Goal: Information Seeking & Learning: Understand process/instructions

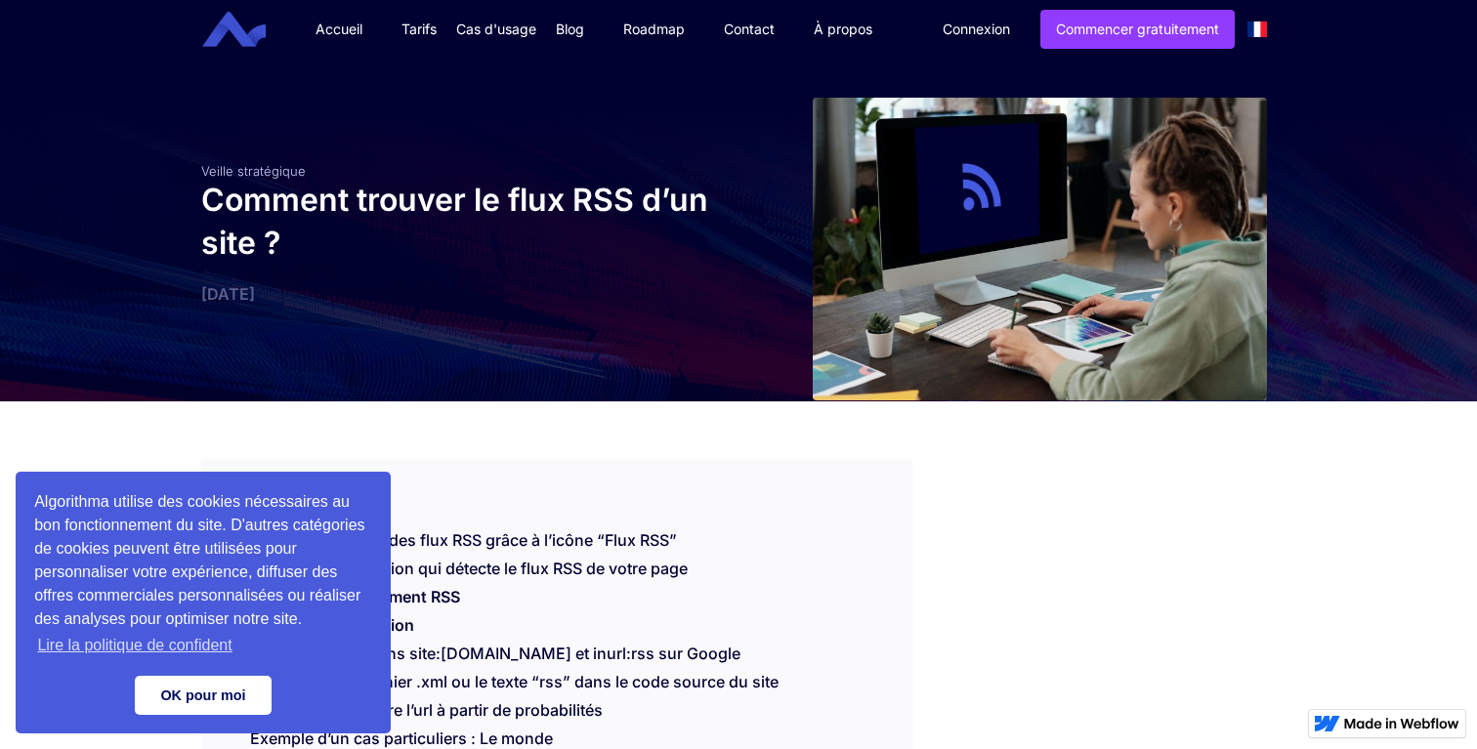
click at [240, 685] on link "OK pour moi" at bounding box center [203, 695] width 137 height 39
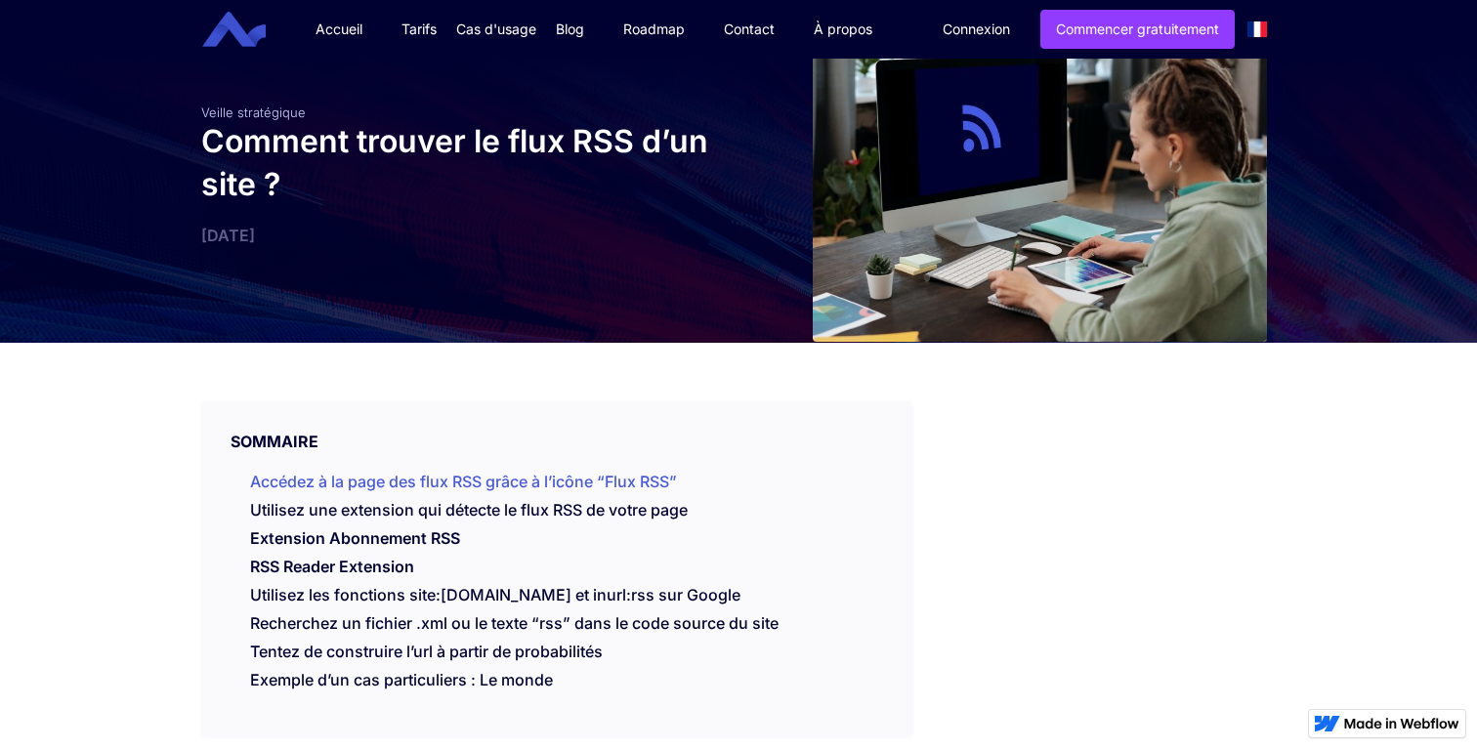
scroll to position [62, 0]
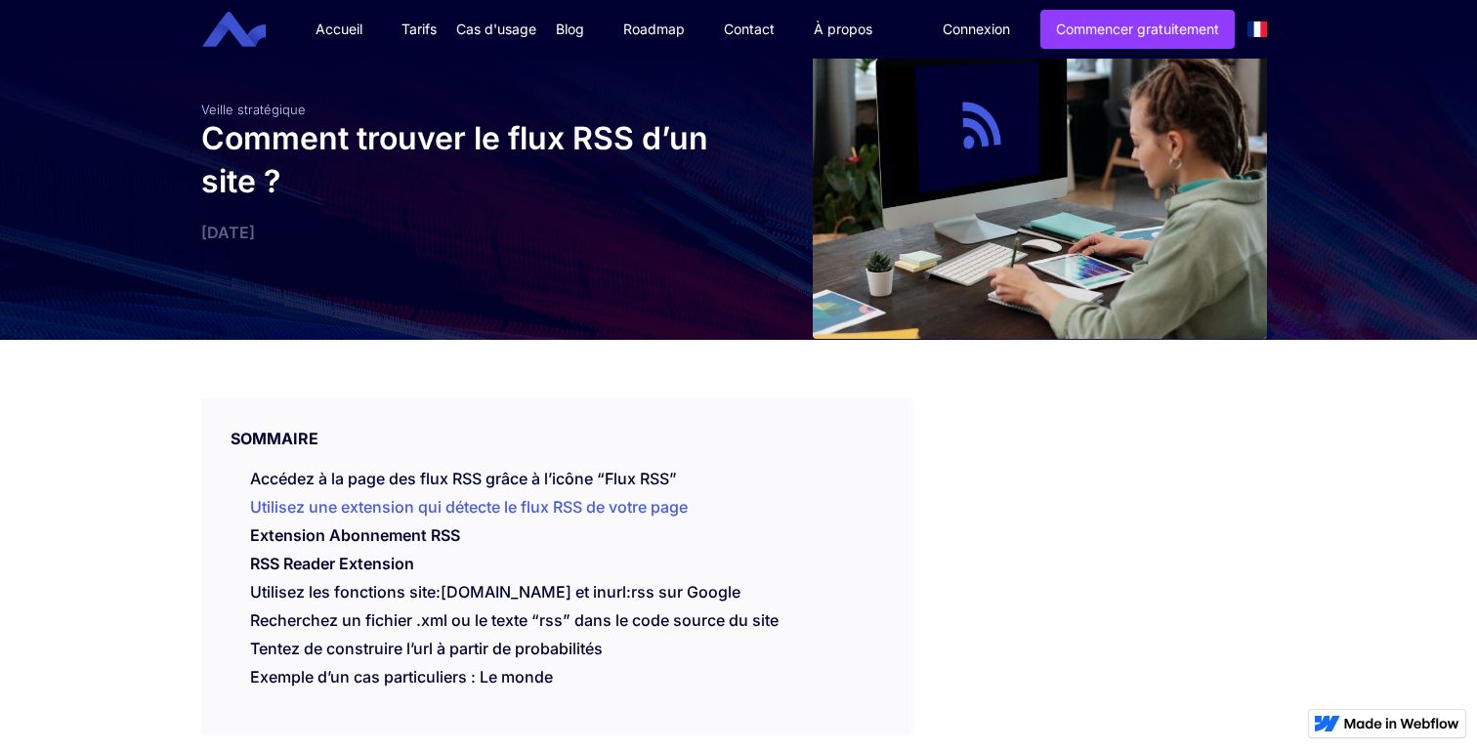
click at [406, 503] on link "Utilisez une extension qui détecte le flux RSS de votre page" at bounding box center [469, 507] width 438 height 20
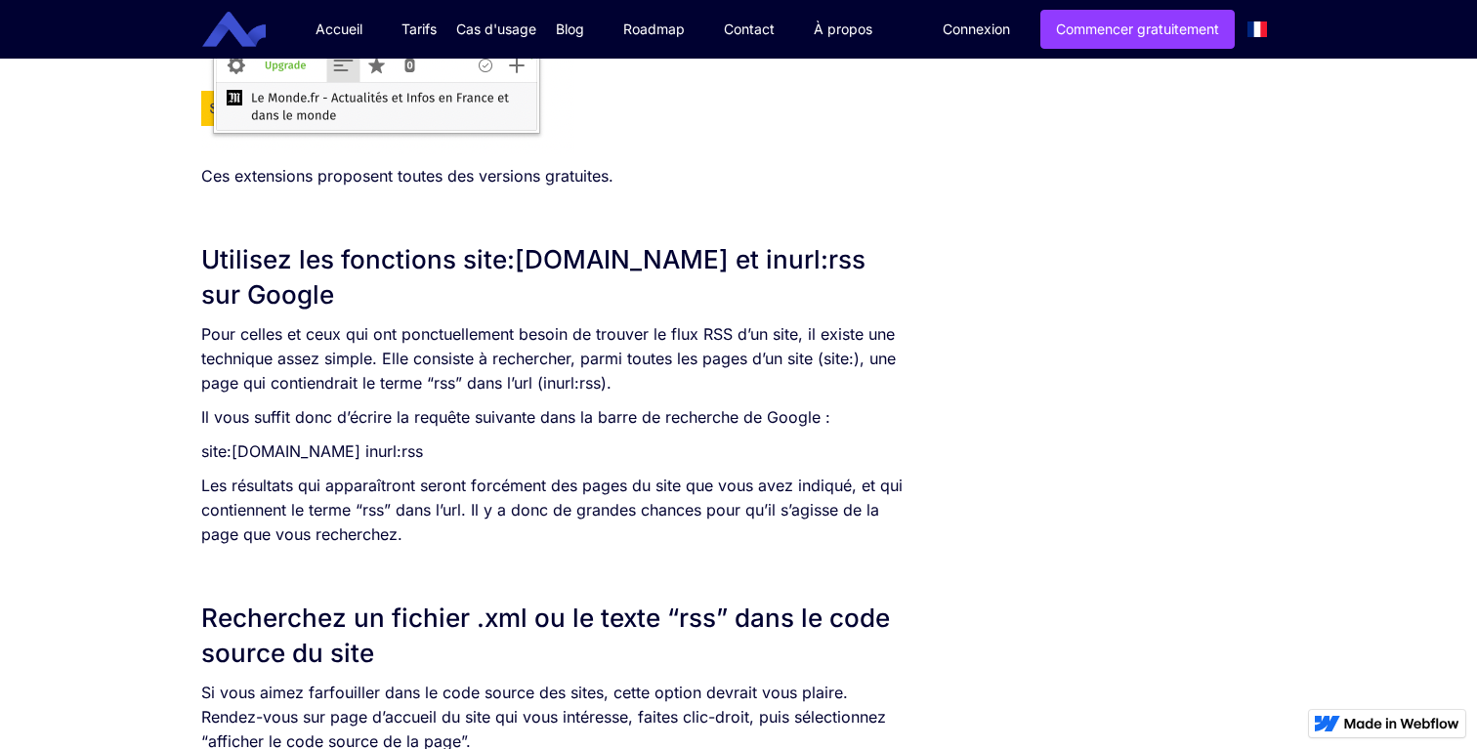
scroll to position [1875, 0]
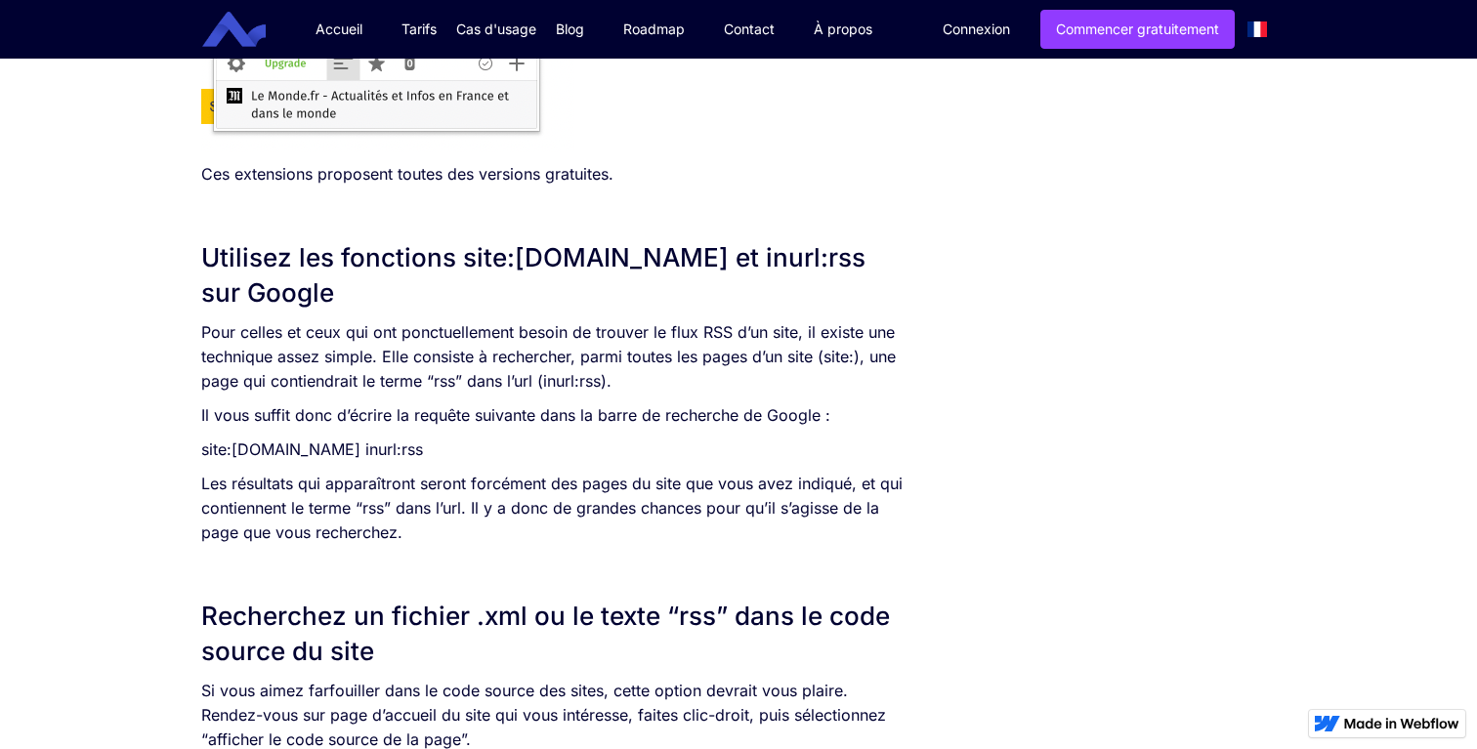
copy p "site:[DOMAIN_NAME] inurl:rss"
drag, startPoint x: 535, startPoint y: 454, endPoint x: 166, endPoint y: 455, distance: 369.3
click at [167, 454] on div "SOMMAIRE Accédez à la page des flux RSS grâce à l’icône “Flux RSS” Utilisez une…" at bounding box center [738, 305] width 1477 height 3556
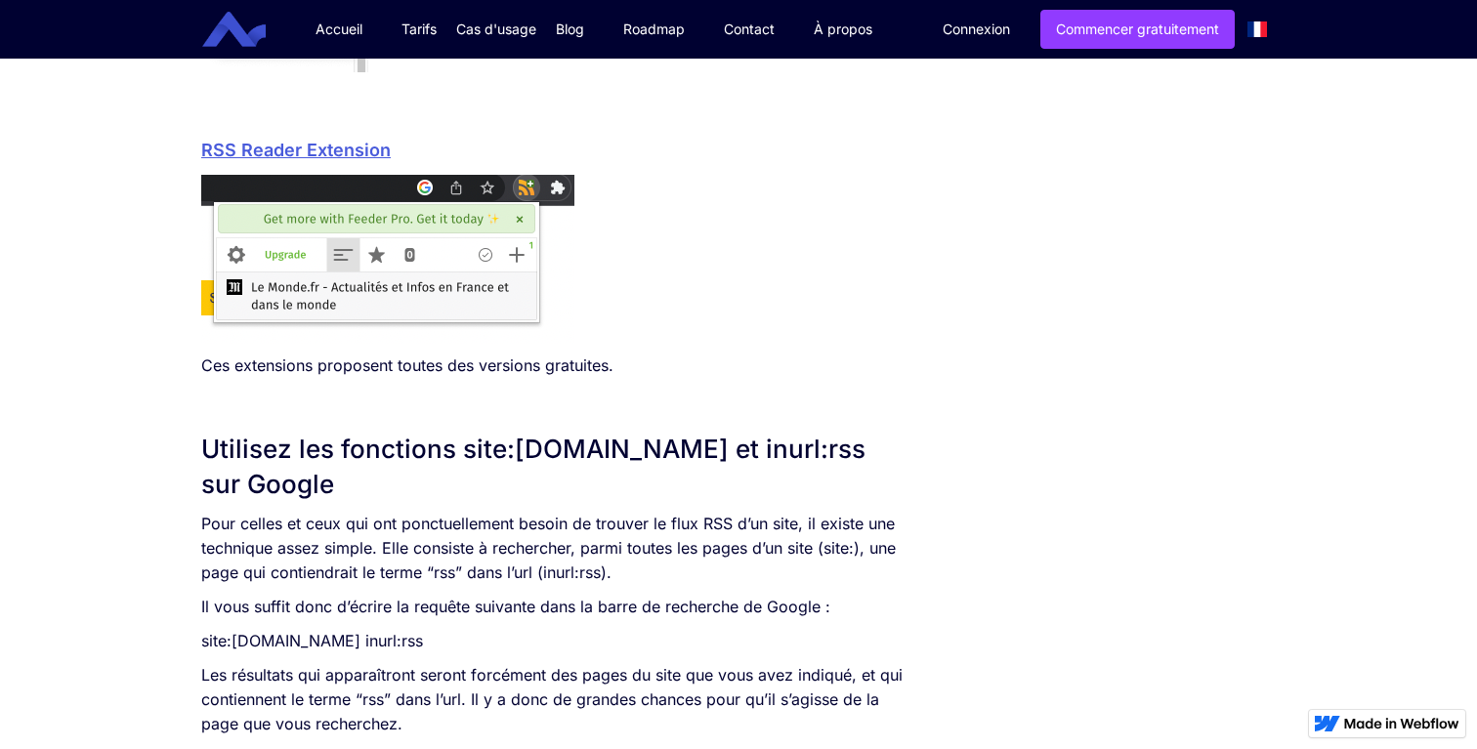
scroll to position [1709, 0]
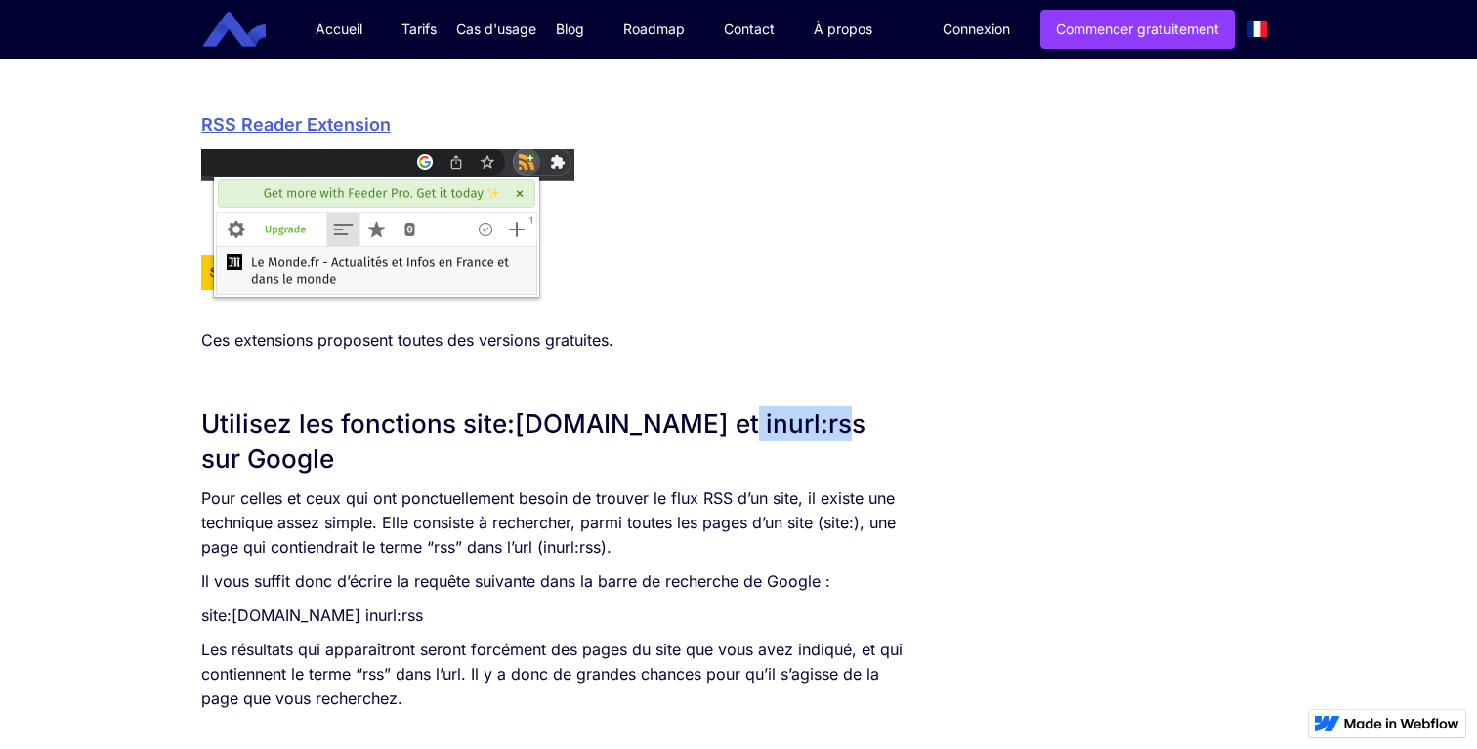
copy h2 "inurl:rss"
drag, startPoint x: 800, startPoint y: 433, endPoint x: 703, endPoint y: 430, distance: 96.8
click at [703, 430] on h2 "Utilisez les fonctions site:[DOMAIN_NAME] et inurl:rss sur Google" at bounding box center [556, 441] width 710 height 70
copy p "site:[DOMAIN_NAME] inurl:rss"
drag, startPoint x: 479, startPoint y: 615, endPoint x: 199, endPoint y: 615, distance: 279.4
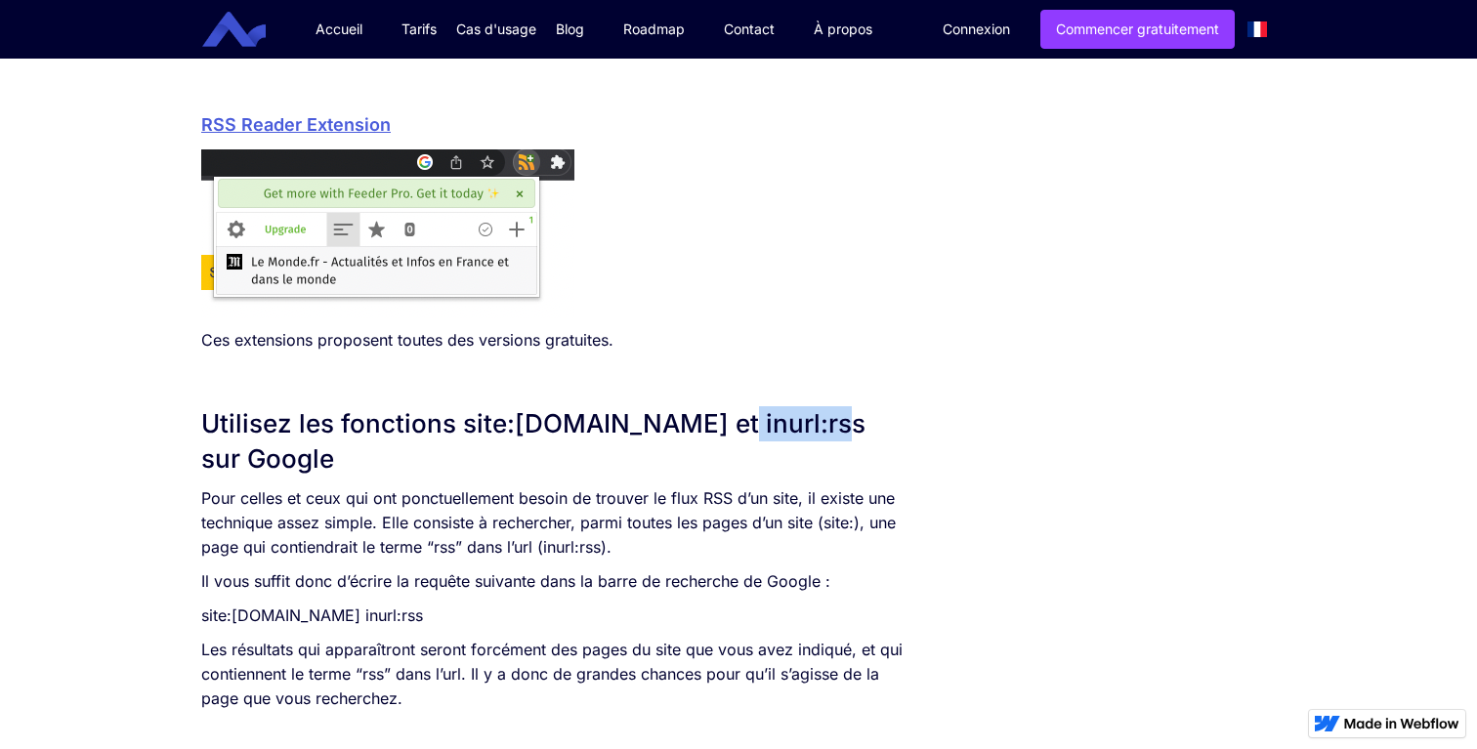
click at [199, 615] on div "SOMMAIRE Accédez à la page des flux RSS grâce à l’icône “Flux RSS” Utilisez une…" at bounding box center [557, 451] width 730 height 3517
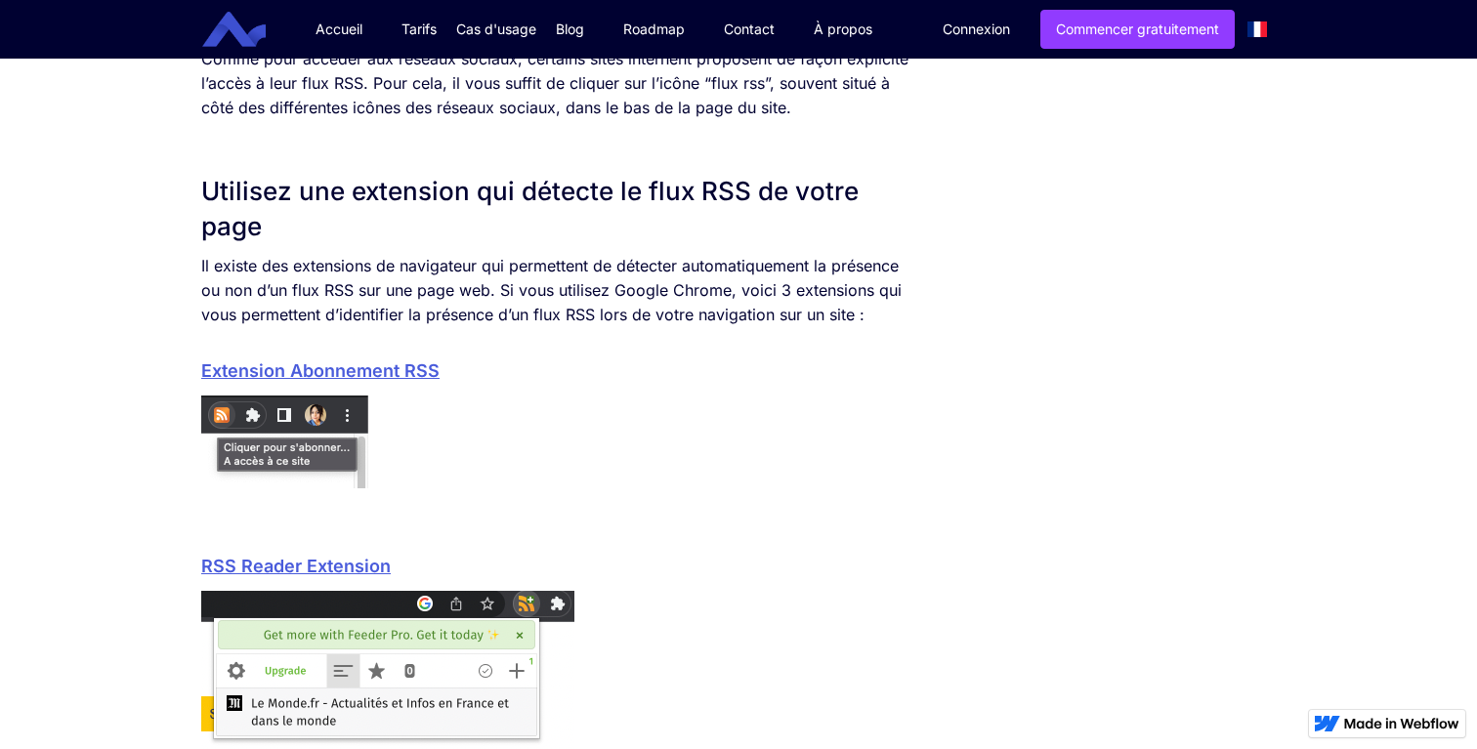
scroll to position [1253, 0]
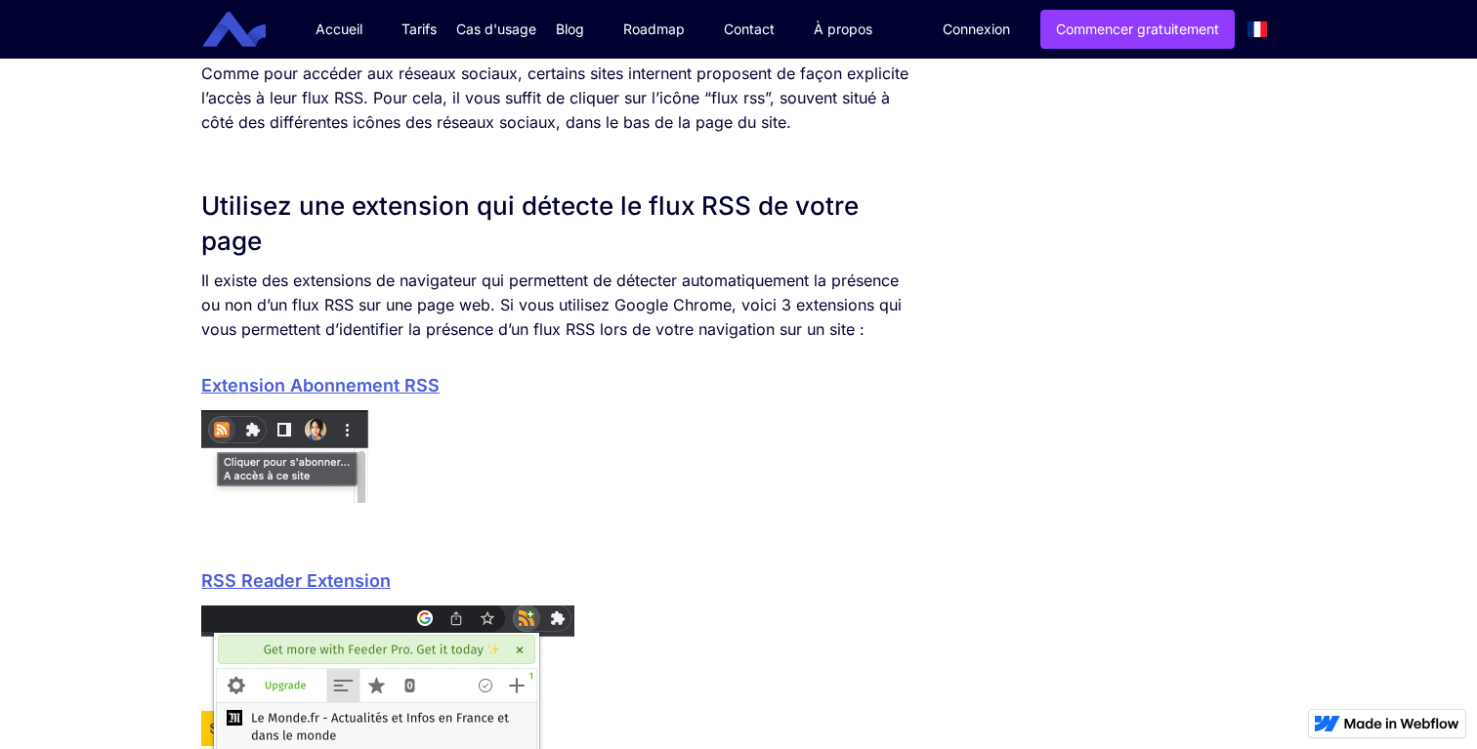
click at [505, 387] on h3 "Extension Abonnement RSS" at bounding box center [556, 385] width 710 height 29
click at [403, 387] on link "Extension Abonnement RSS" at bounding box center [320, 385] width 238 height 21
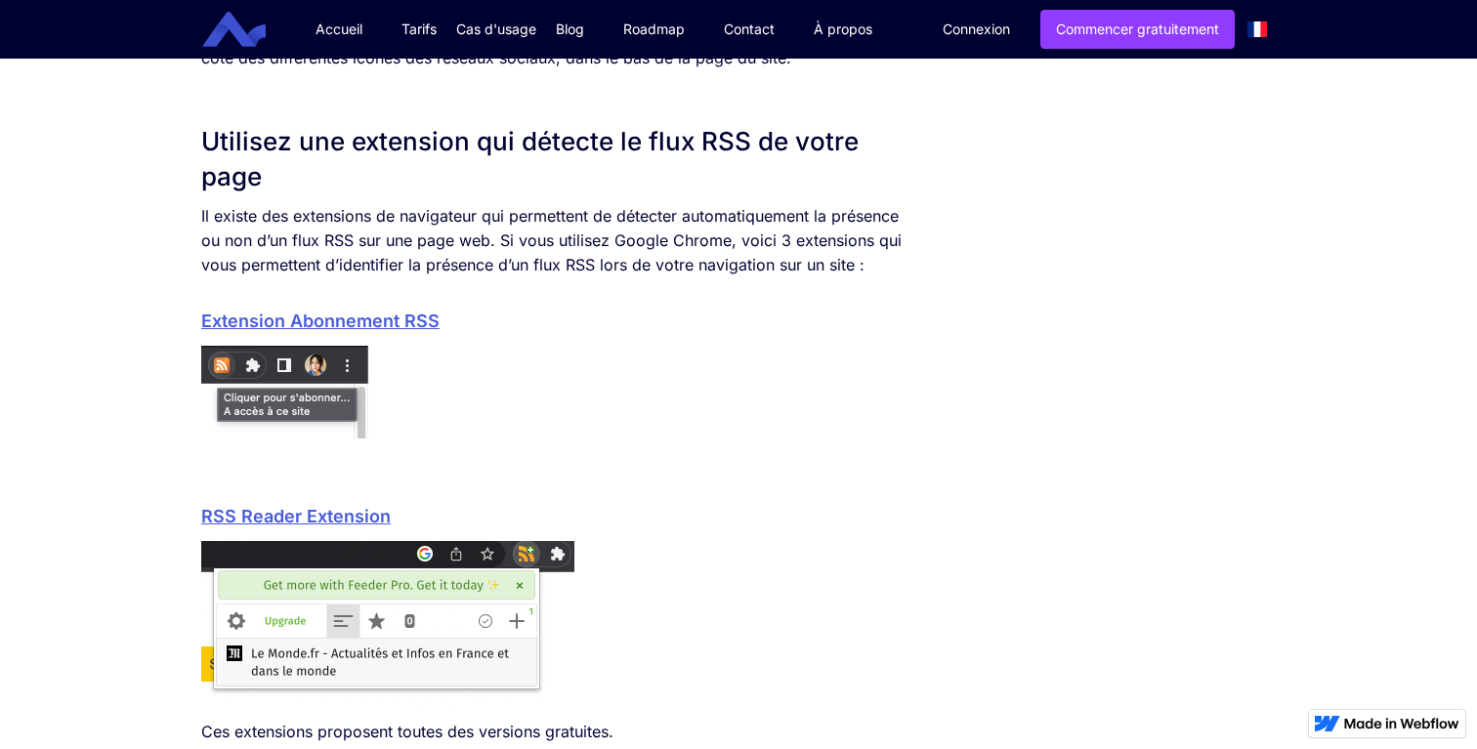
click at [332, 512] on link "RSS Reader Extension" at bounding box center [296, 516] width 190 height 21
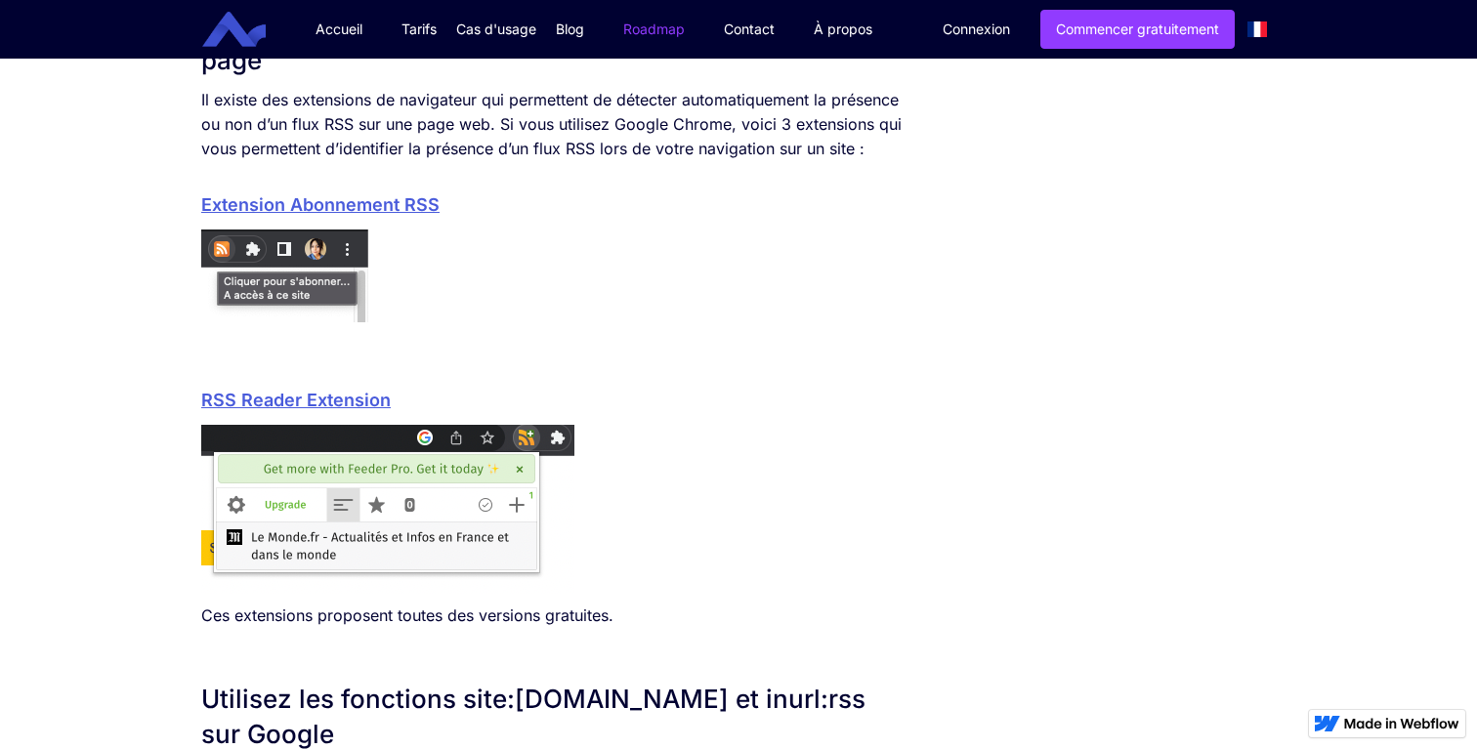
scroll to position [62, 0]
